Goal: Task Accomplishment & Management: Manage account settings

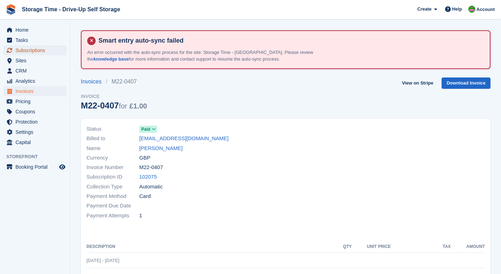
click at [35, 52] on span "Subscriptions" at bounding box center [36, 50] width 42 height 10
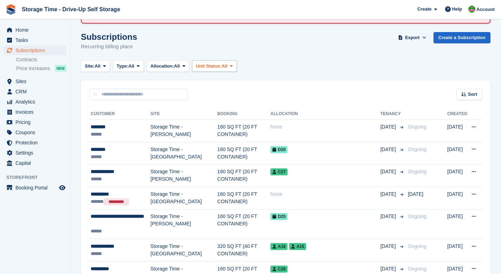
scroll to position [45, 0]
